Goal: Information Seeking & Learning: Check status

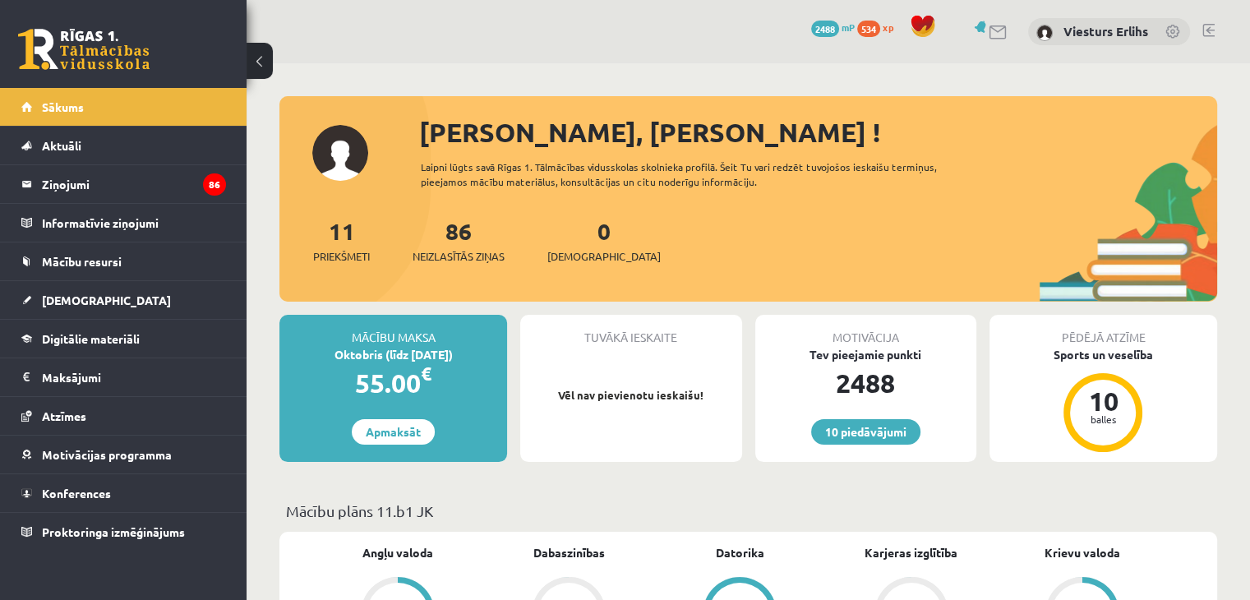
click at [1209, 27] on link at bounding box center [1208, 30] width 12 height 13
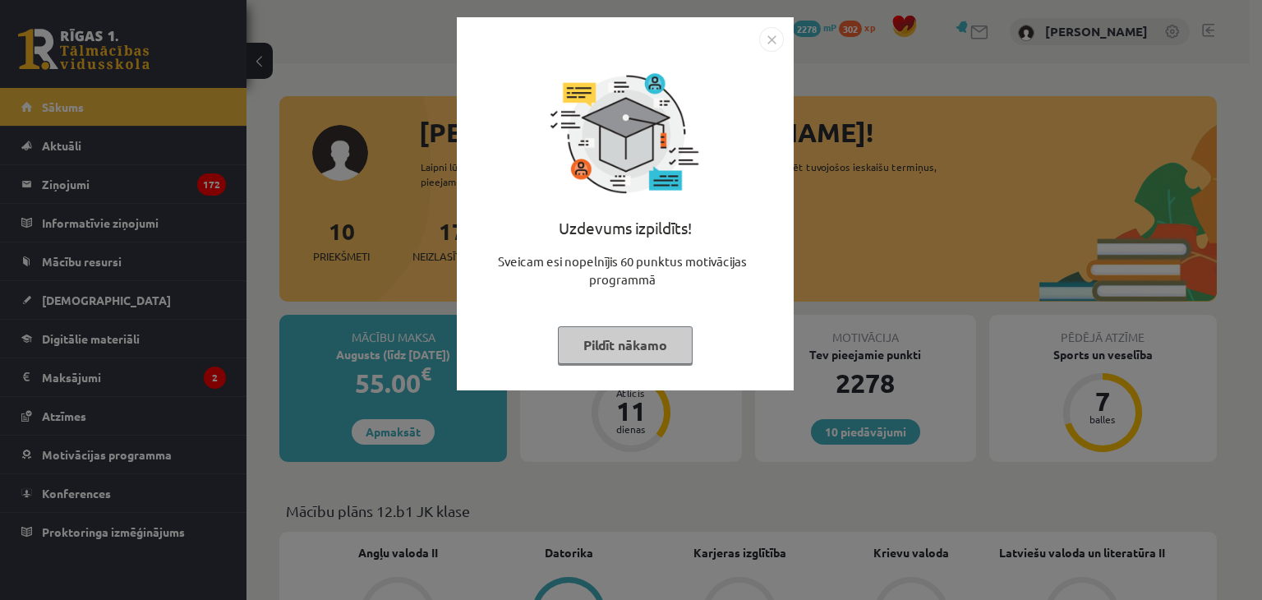
click at [641, 349] on button "Pildīt nākamo" at bounding box center [625, 345] width 135 height 38
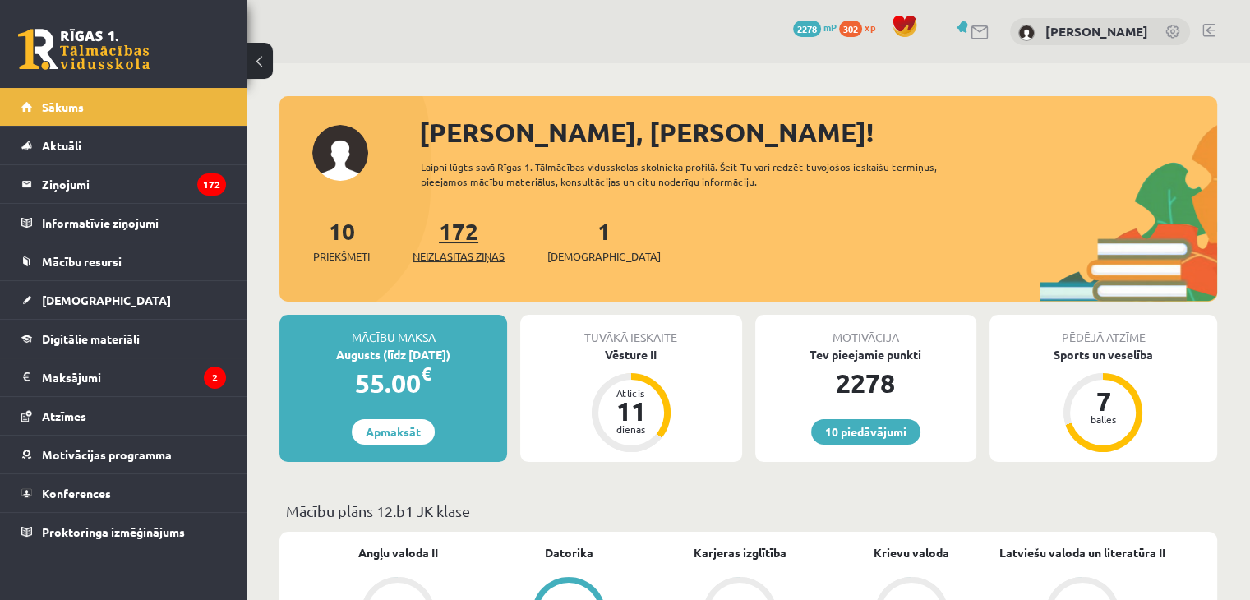
click at [473, 253] on span "Neizlasītās ziņas" at bounding box center [459, 256] width 92 height 16
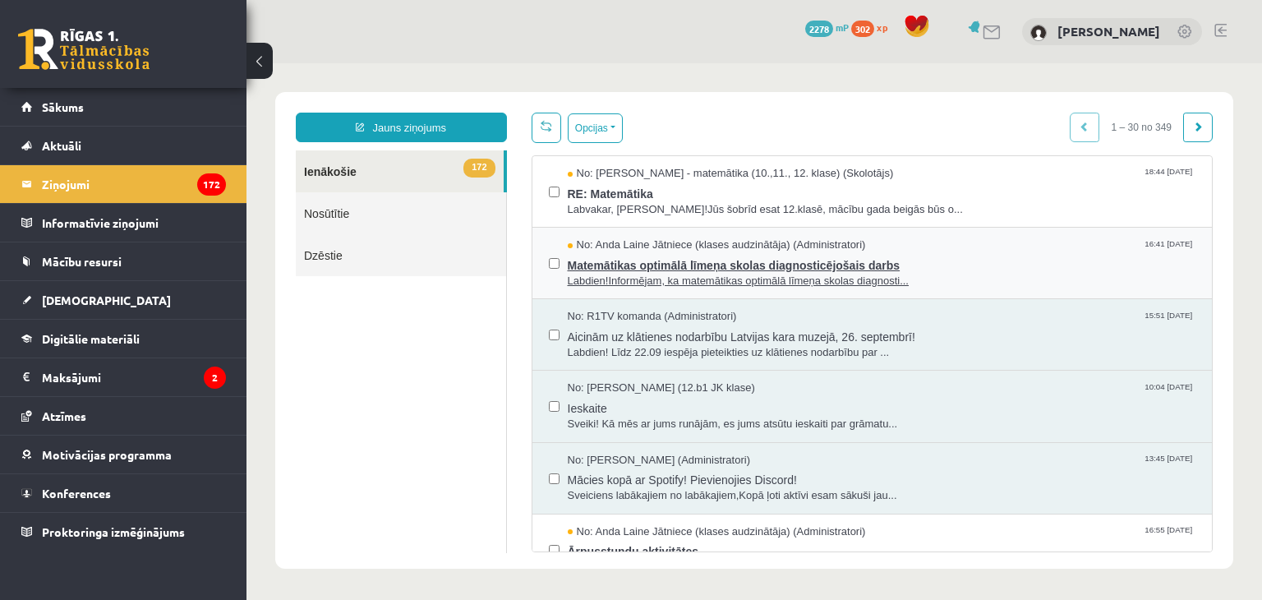
click at [759, 263] on span "Matemātikas optimālā līmeņa skolas diagnosticējošais darbs" at bounding box center [882, 263] width 629 height 21
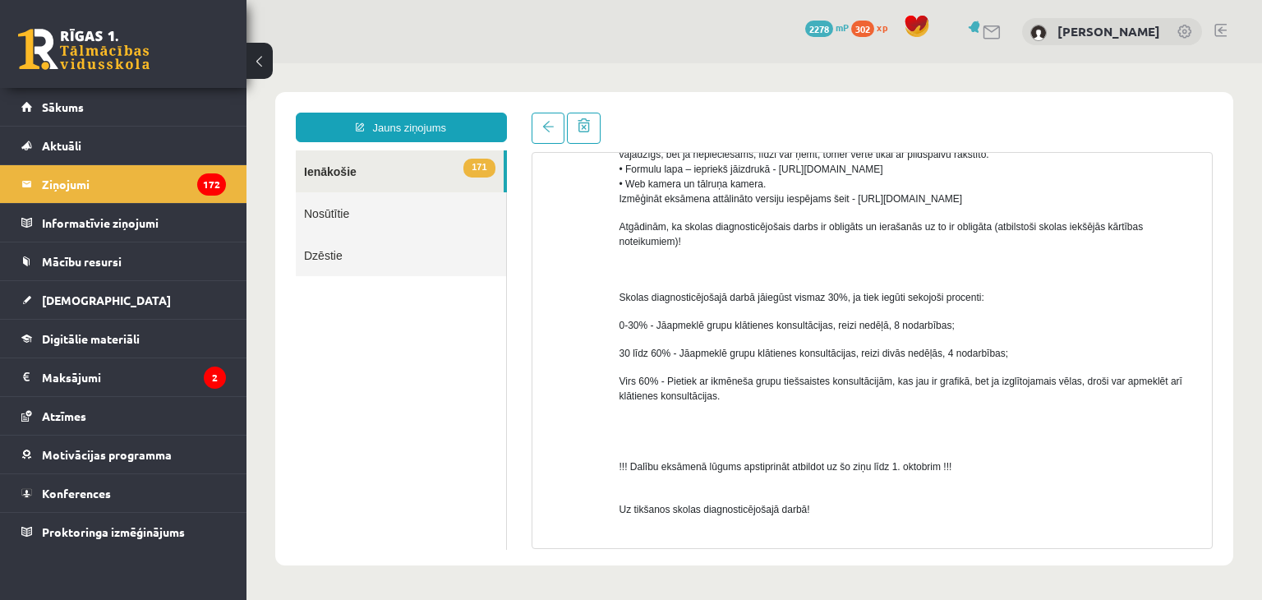
scroll to position [962, 0]
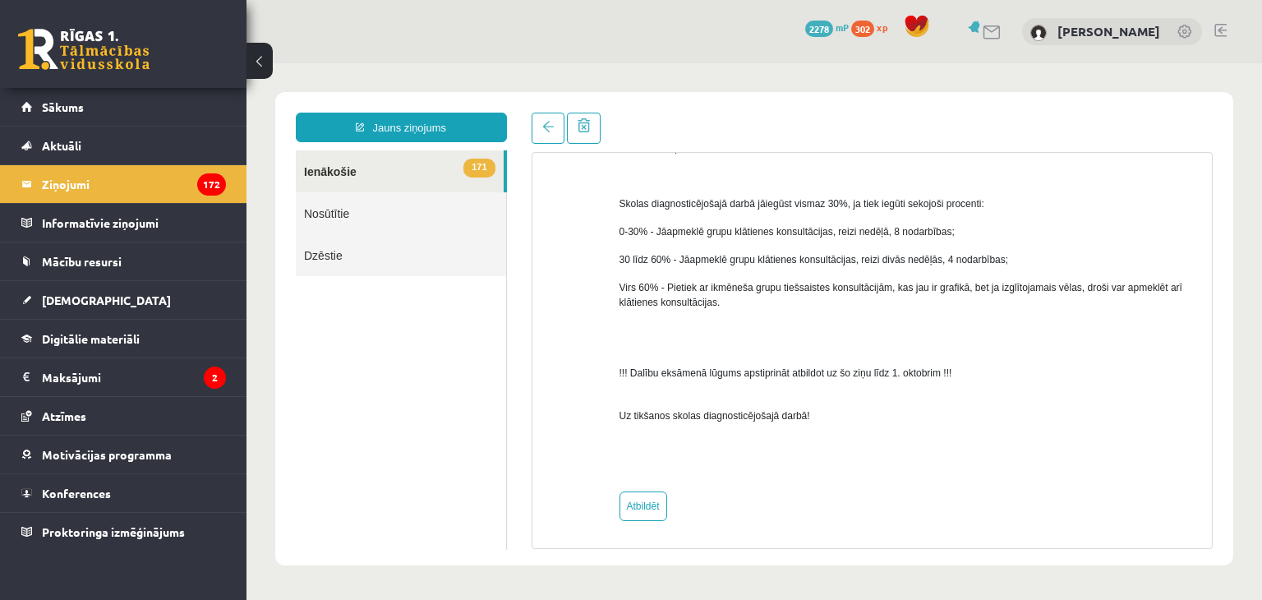
click at [373, 174] on link "171 Ienākošie" at bounding box center [400, 171] width 208 height 42
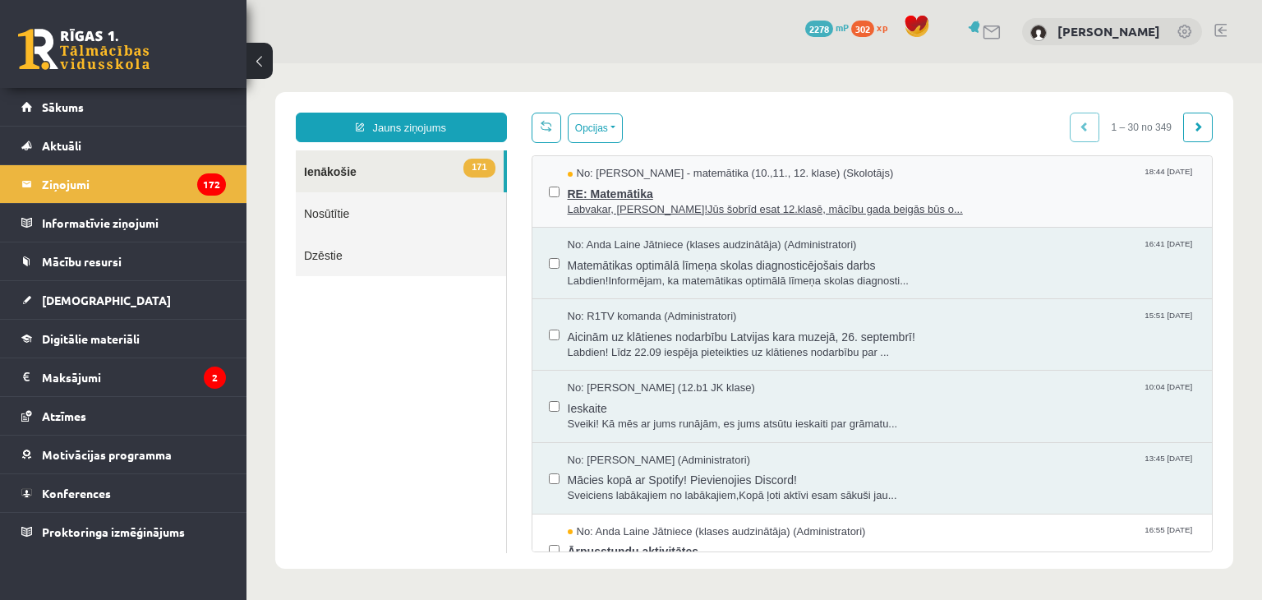
scroll to position [0, 0]
click at [724, 199] on span "RE: Matemātika" at bounding box center [882, 192] width 629 height 21
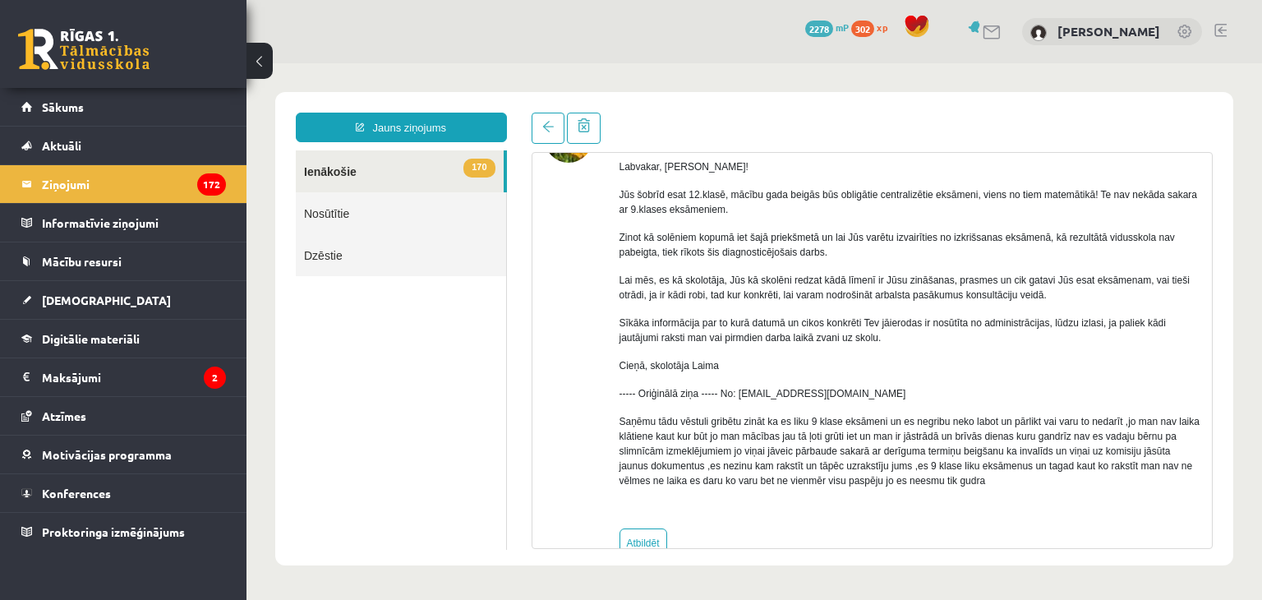
scroll to position [149, 0]
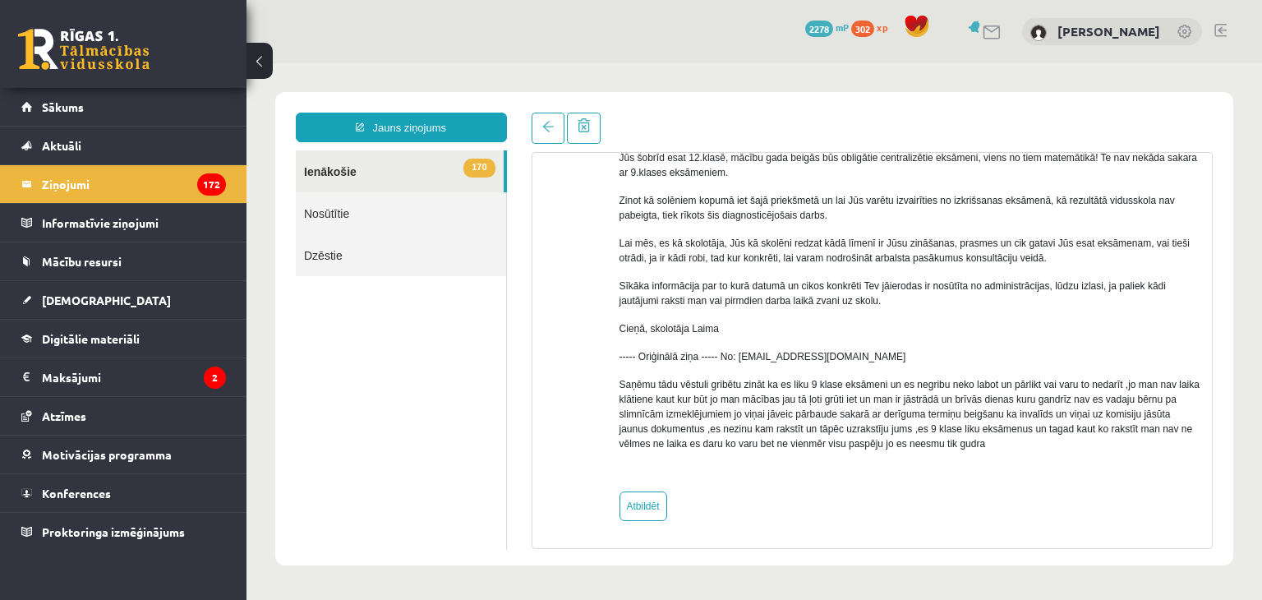
click at [340, 170] on link "170 Ienākošie" at bounding box center [400, 171] width 208 height 42
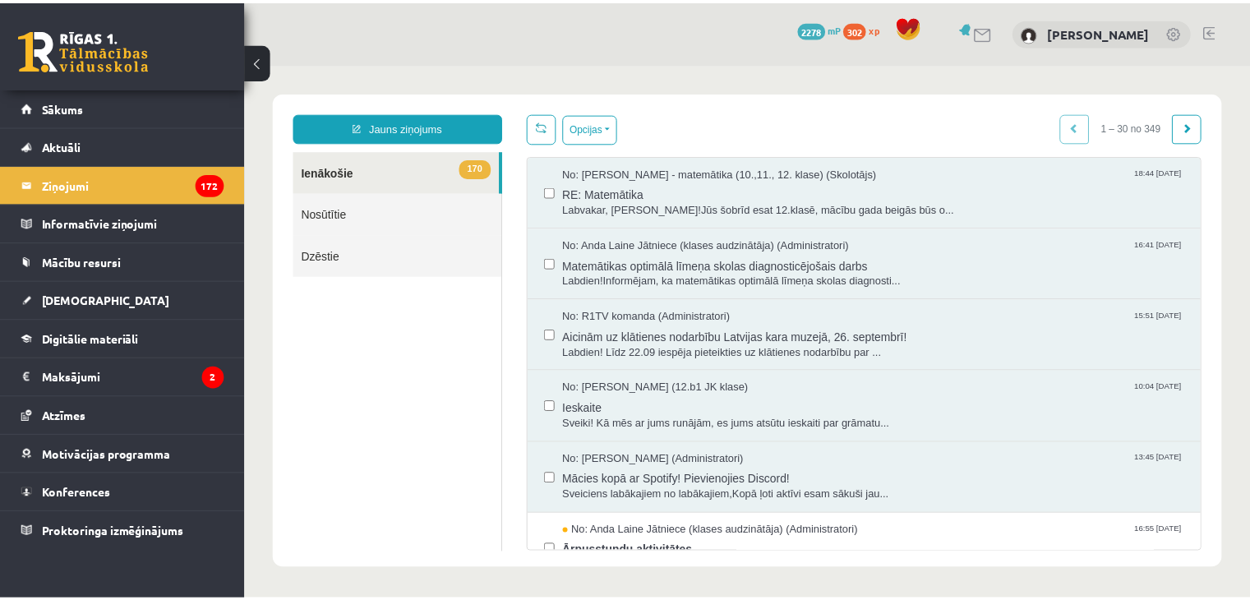
scroll to position [0, 0]
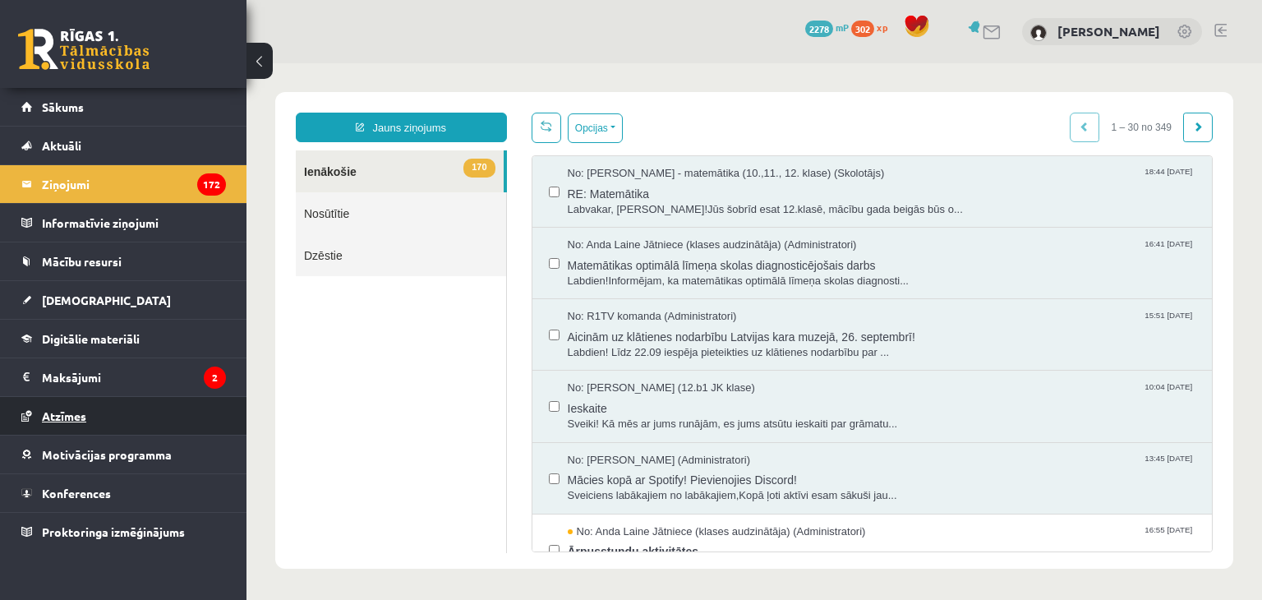
click at [90, 408] on link "Atzīmes" at bounding box center [123, 416] width 205 height 38
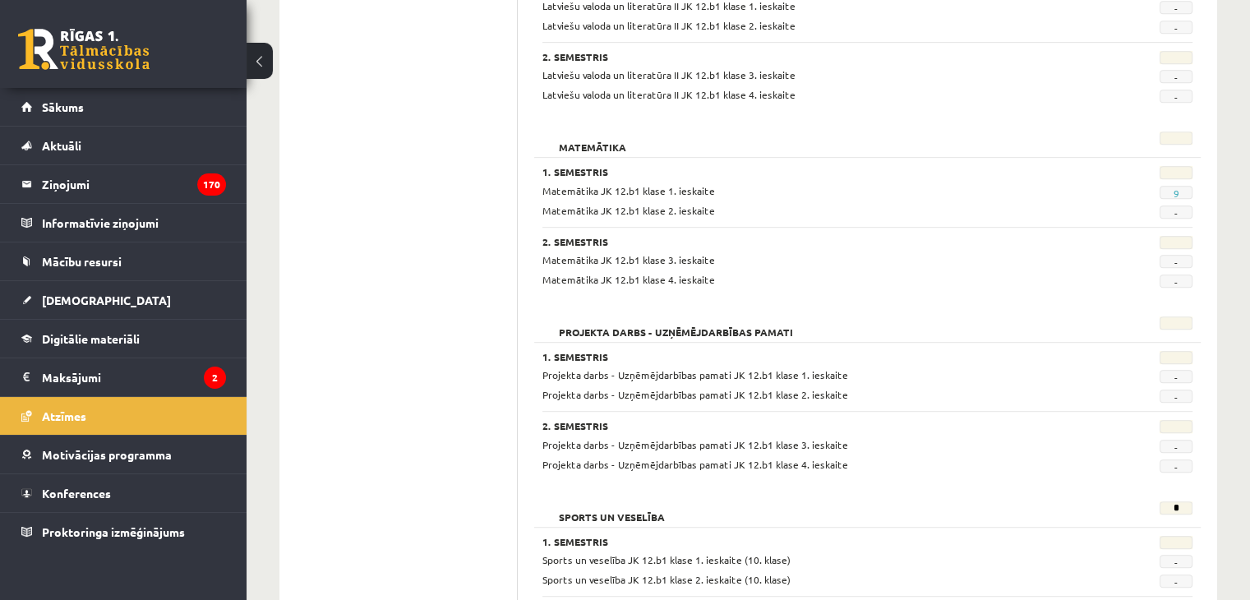
scroll to position [796, 0]
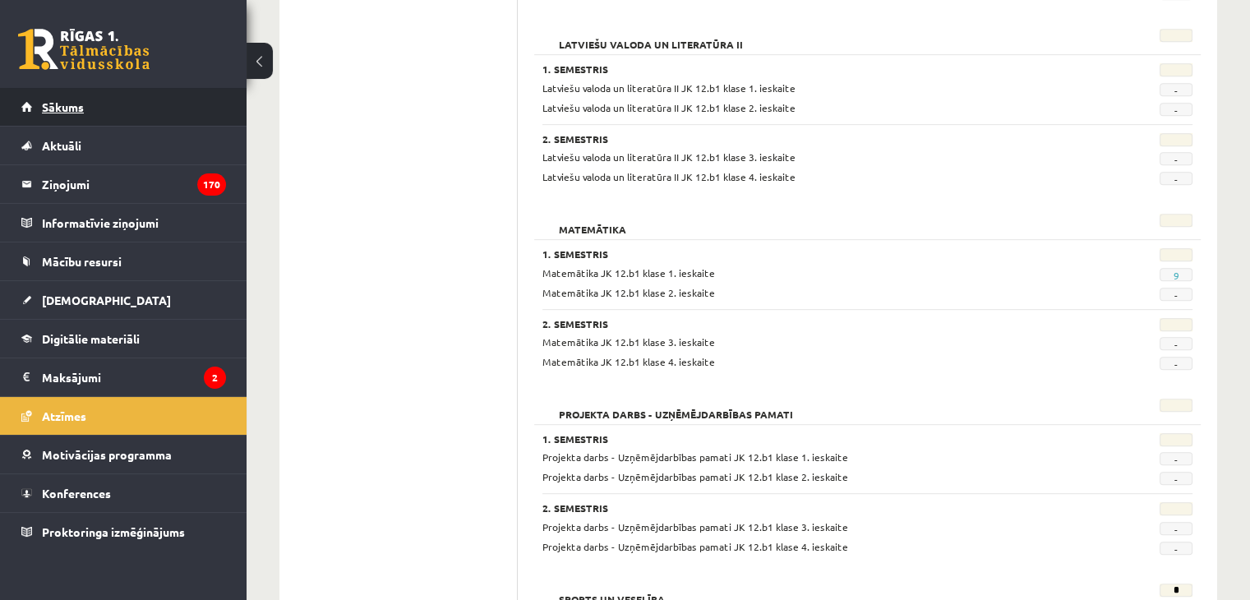
click at [61, 107] on span "Sākums" at bounding box center [63, 106] width 42 height 15
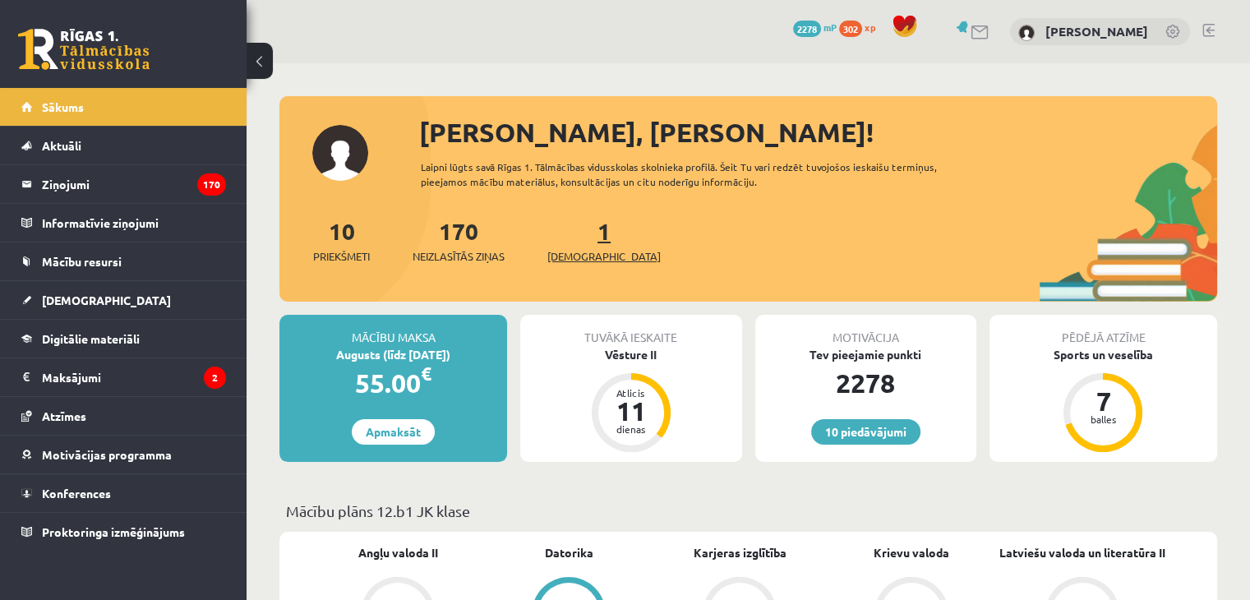
click at [575, 251] on span "[DEMOGRAPHIC_DATA]" at bounding box center [603, 256] width 113 height 16
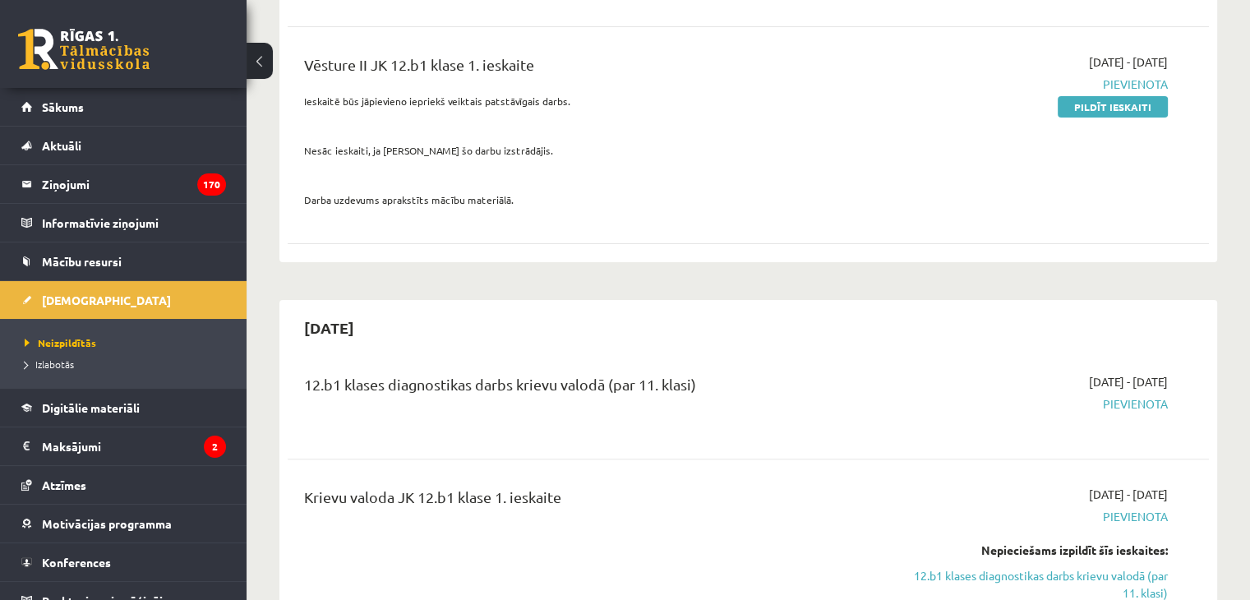
scroll to position [493, 0]
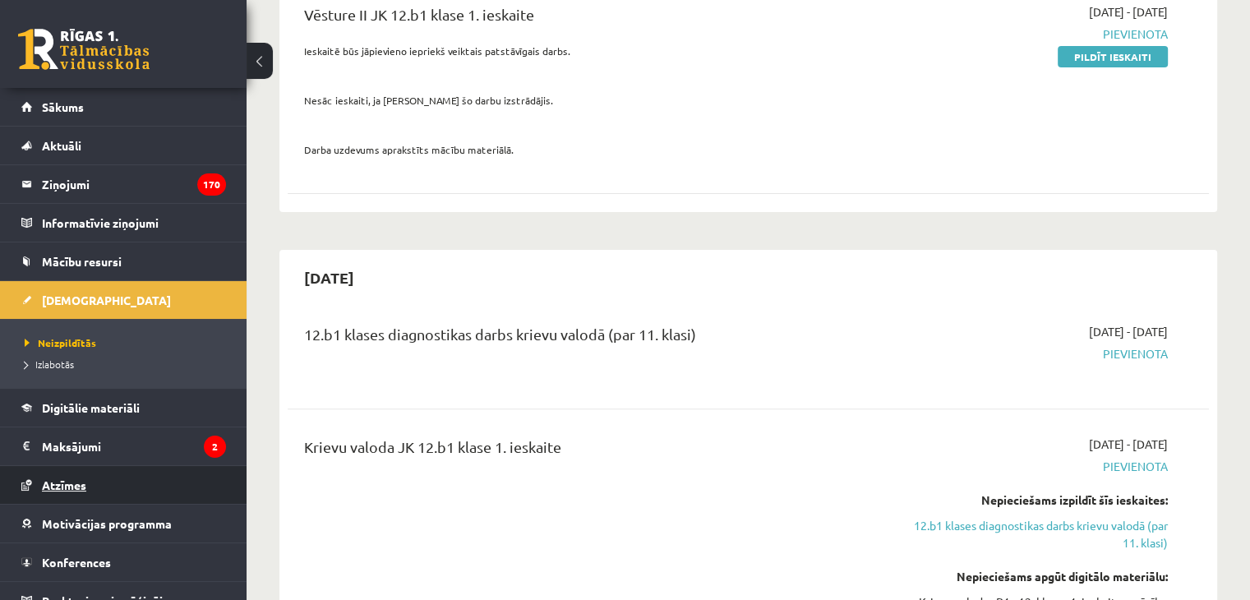
click at [74, 474] on link "Atzīmes" at bounding box center [123, 485] width 205 height 38
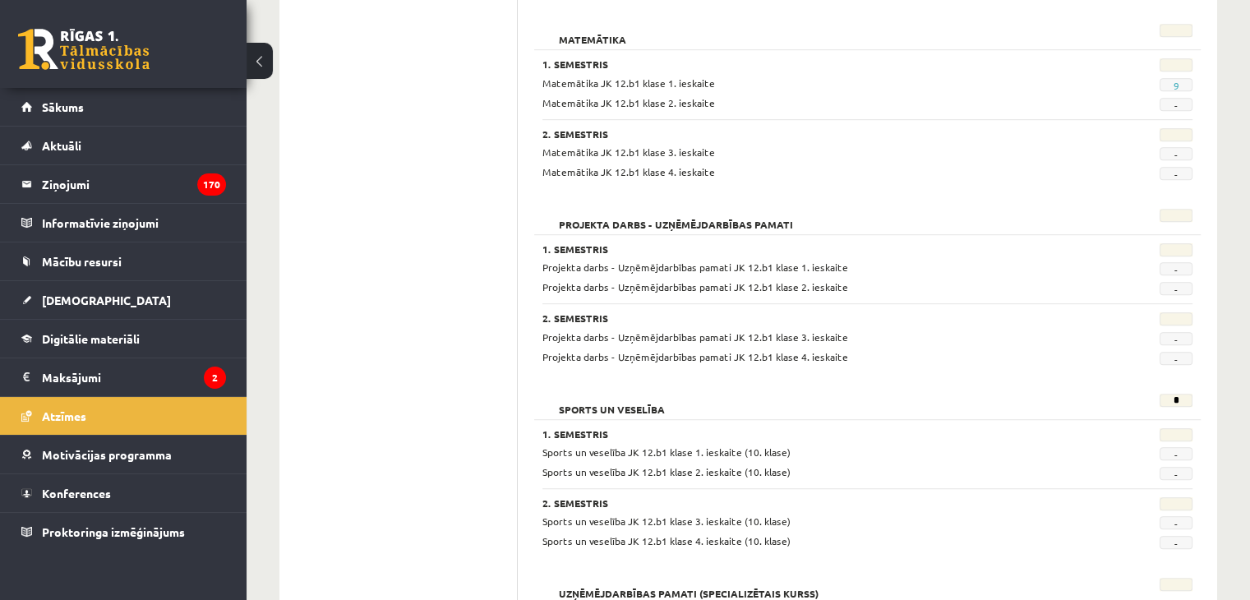
scroll to position [986, 0]
